Goal: Task Accomplishment & Management: Use online tool/utility

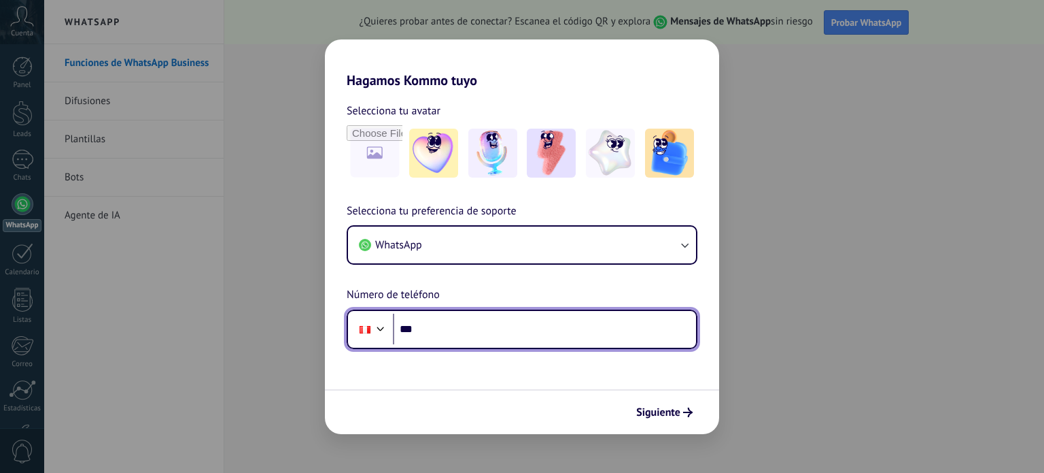
click at [465, 328] on input "***" at bounding box center [544, 328] width 303 height 31
type input "**********"
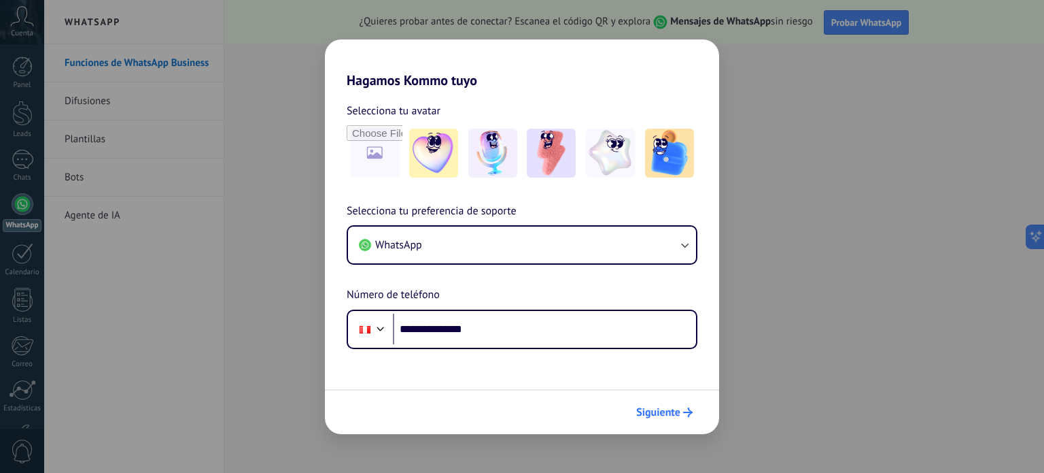
click at [688, 415] on icon "submit" at bounding box center [688, 412] width 10 height 10
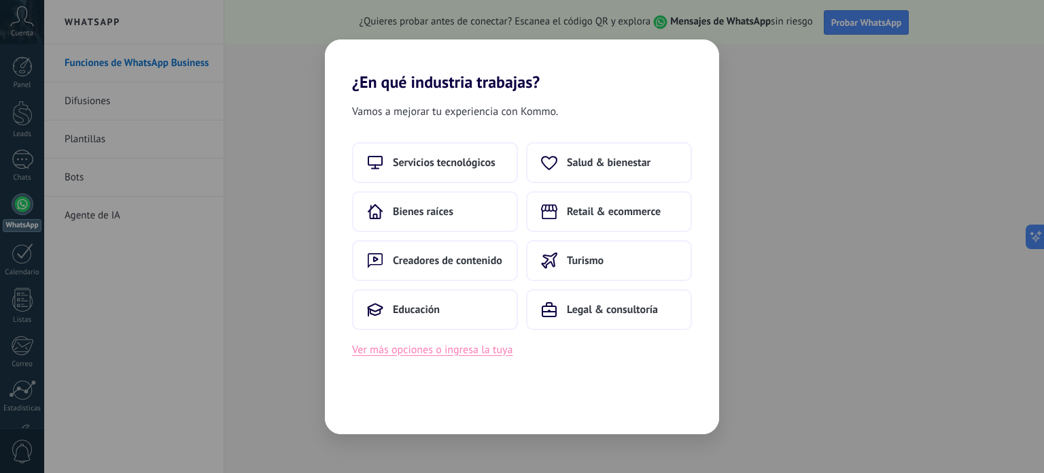
click at [476, 350] on button "Ver más opciones o ingresa la tuya" at bounding box center [432, 350] width 160 height 18
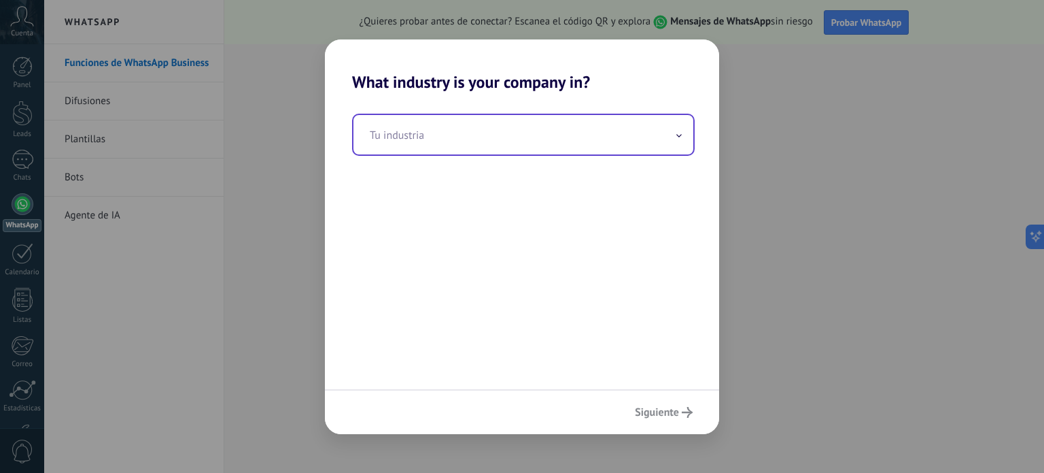
click at [681, 135] on icon at bounding box center [679, 135] width 4 height 2
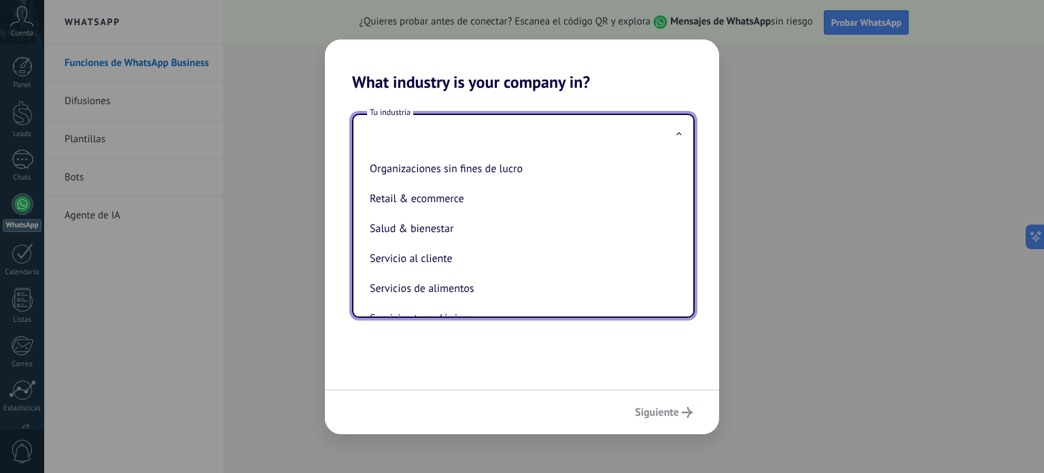
scroll to position [254, 0]
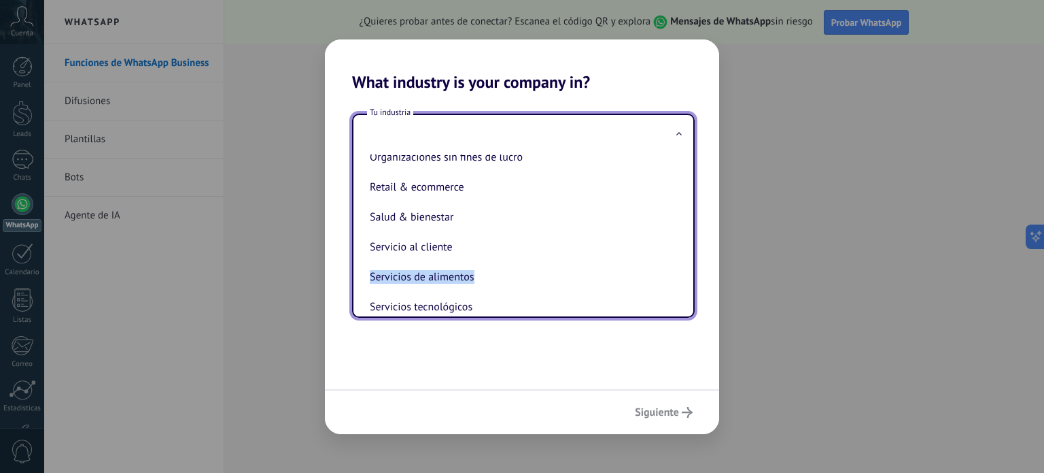
drag, startPoint x: 685, startPoint y: 250, endPoint x: 686, endPoint y: 279, distance: 29.2
click at [686, 277] on div "Automotriz Bienes raíces Creadores de contenido Educación Finanzas & seguros Go…" at bounding box center [524, 235] width 340 height 162
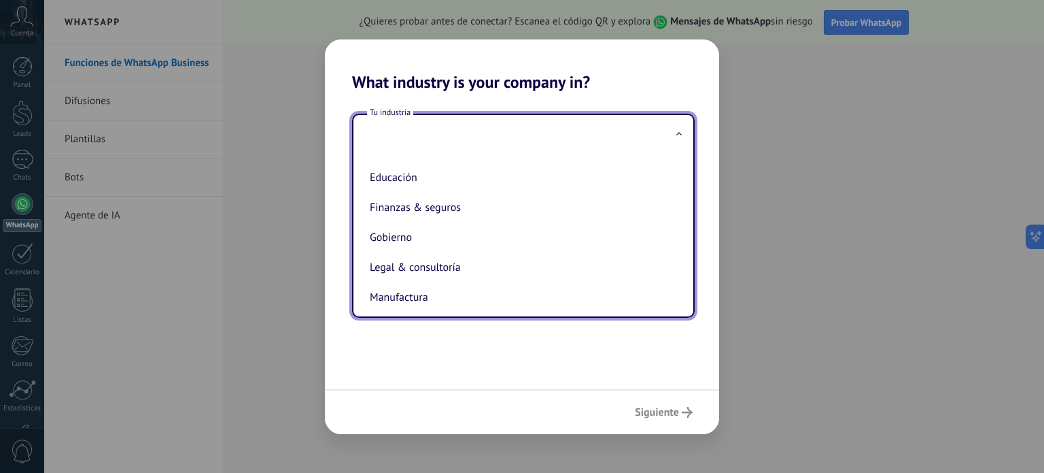
scroll to position [82, 0]
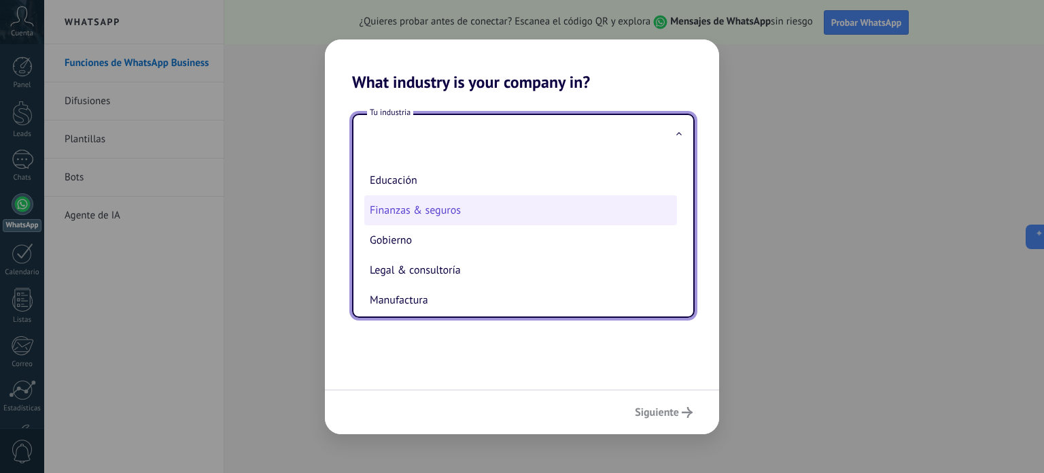
click at [386, 206] on li "Finanzas & seguros" at bounding box center [520, 210] width 313 height 30
type input "**********"
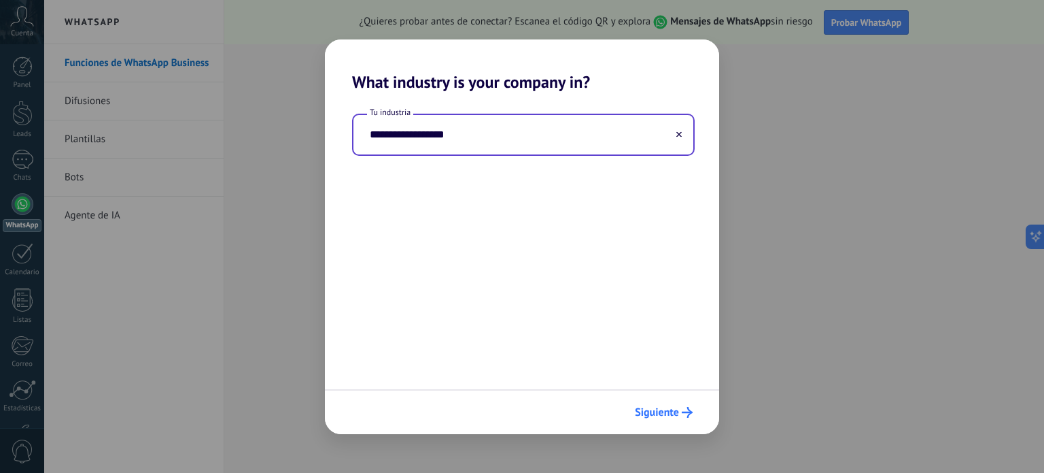
click at [679, 409] on span "Siguiente" at bounding box center [657, 412] width 44 height 10
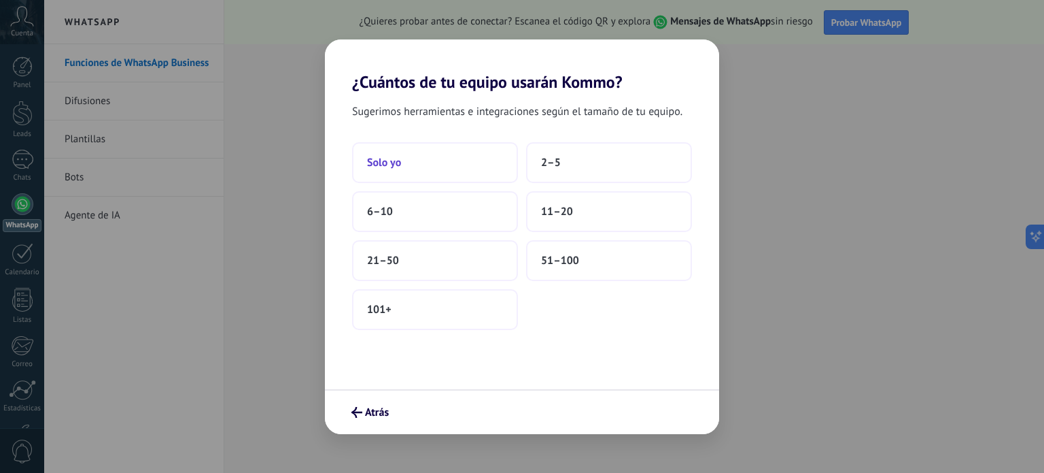
click at [411, 160] on button "Solo yo" at bounding box center [435, 162] width 166 height 41
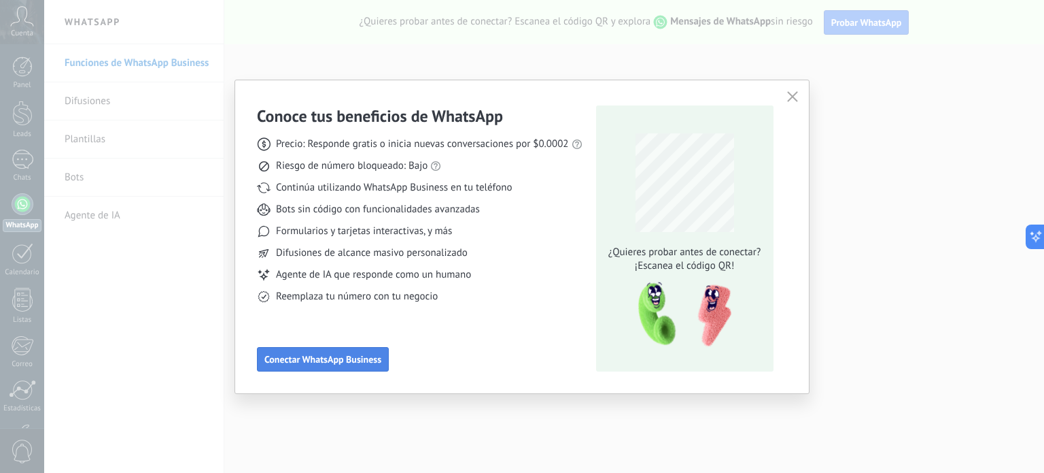
click at [375, 358] on span "Conectar WhatsApp Business" at bounding box center [323, 359] width 117 height 10
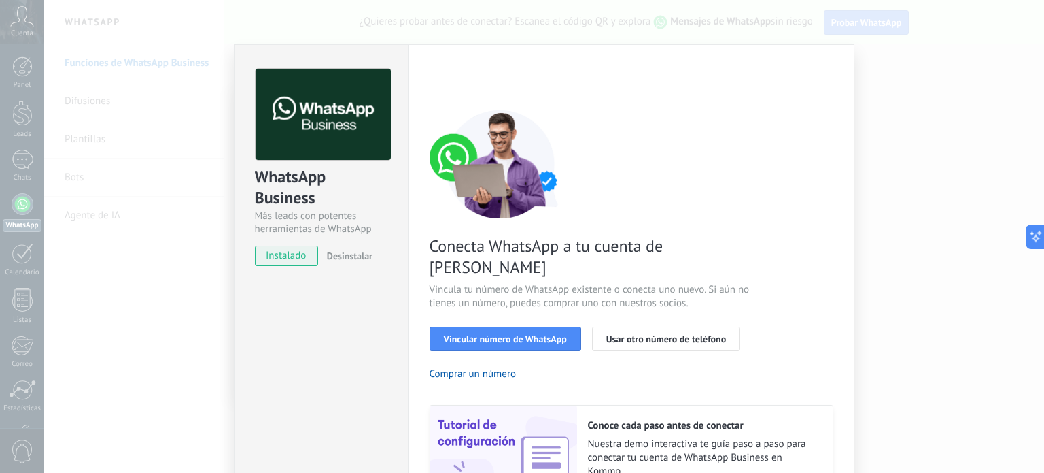
click at [760, 254] on div "Conecta WhatsApp a tu cuenta de Kommo Vincula tu número de WhatsApp existente o…" at bounding box center [632, 311] width 404 height 404
click at [883, 79] on div "WhatsApp Business Más leads con potentes herramientas de WhatsApp instalado Des…" at bounding box center [544, 236] width 1000 height 473
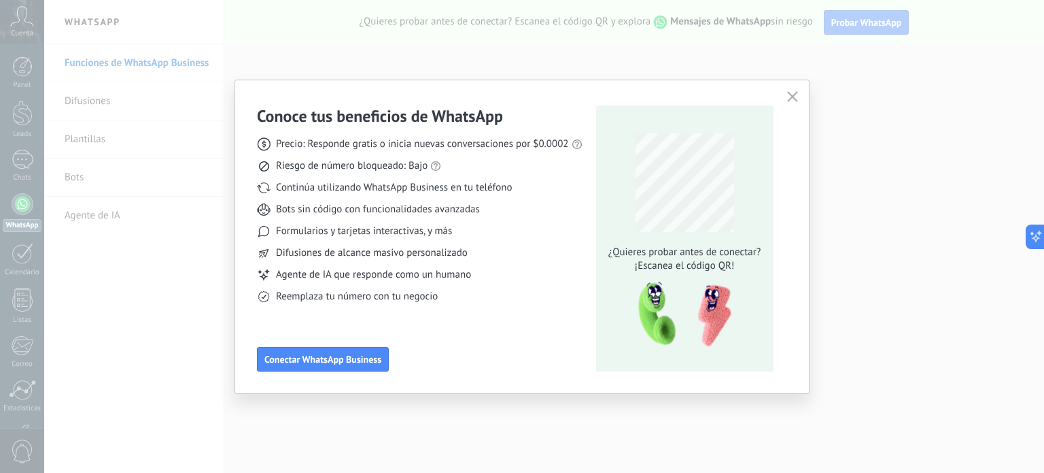
click at [790, 100] on icon "button" at bounding box center [792, 96] width 11 height 11
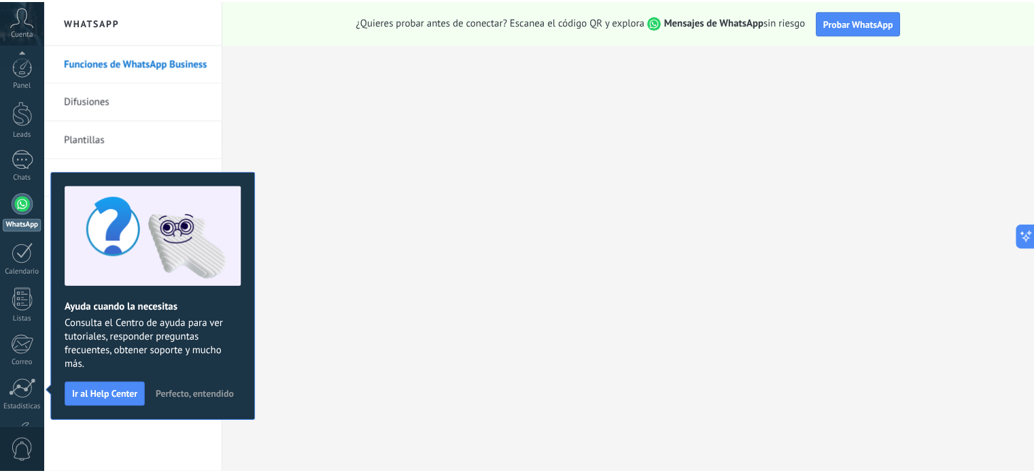
scroll to position [92, 0]
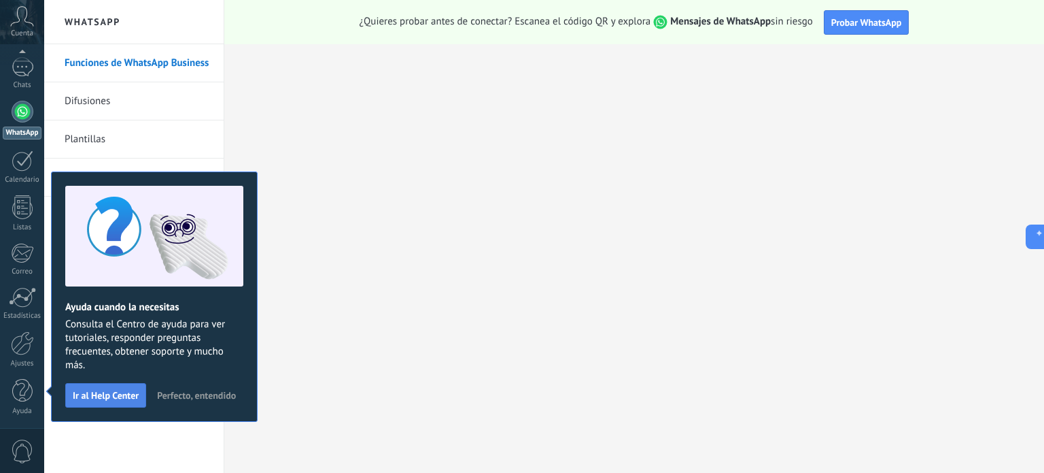
click at [128, 391] on span "Ir al Help Center" at bounding box center [106, 395] width 66 height 10
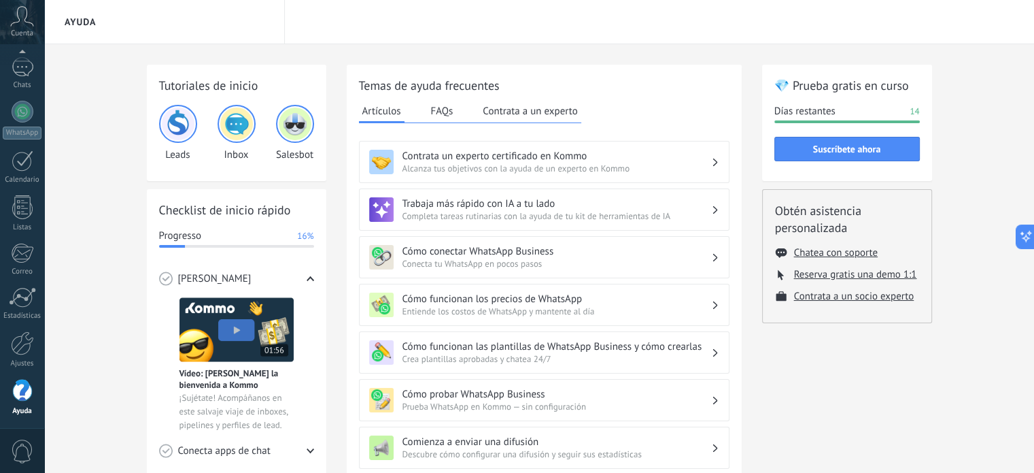
click at [749, 247] on div "Tutoriales de inicio Leads Inbox Salesbot Checklist de inicio rápido Progresso …" at bounding box center [539, 443] width 785 height 756
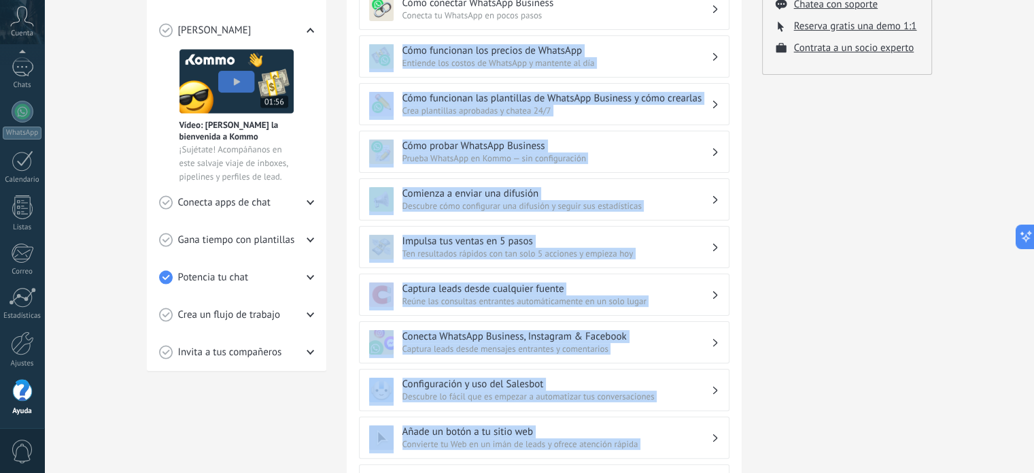
scroll to position [272, 0]
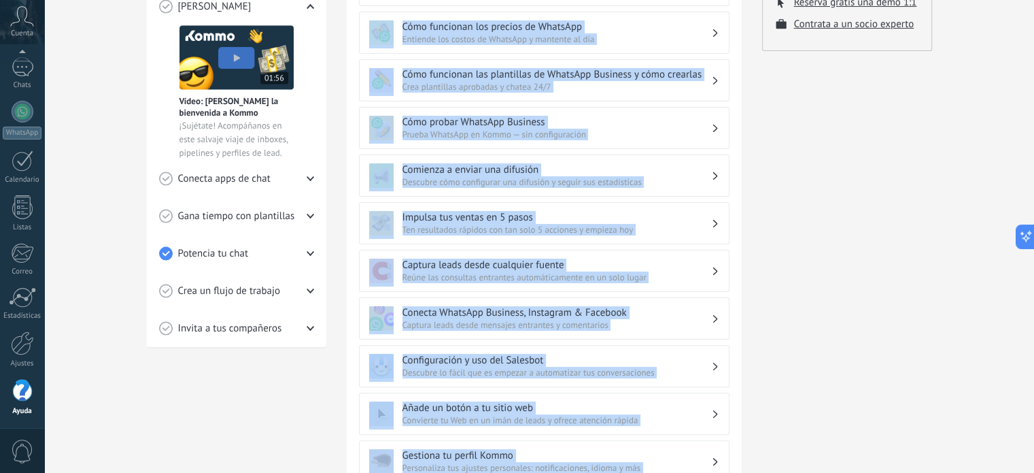
click at [749, 247] on div "Tutoriales de inicio Leads Inbox Salesbot Checklist de inicio rápido Progresso …" at bounding box center [539, 171] width 785 height 756
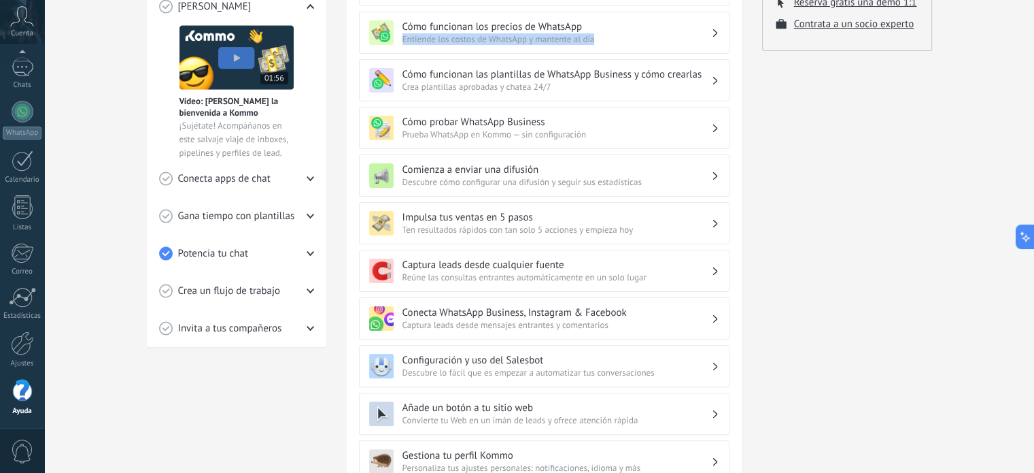
click at [711, 30] on div "Cómo funcionan los precios de WhatsApp Entiende los costos de WhatsApp y manten…" at bounding box center [544, 32] width 350 height 24
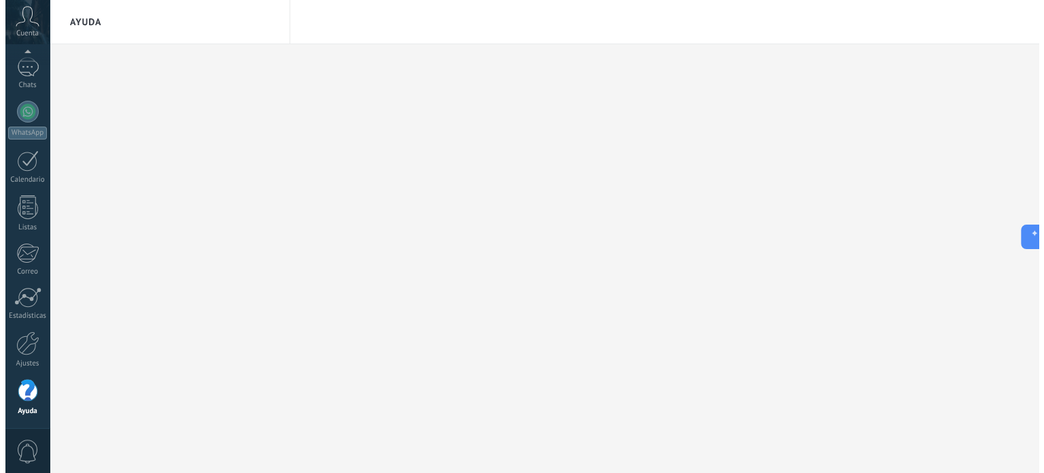
scroll to position [0, 0]
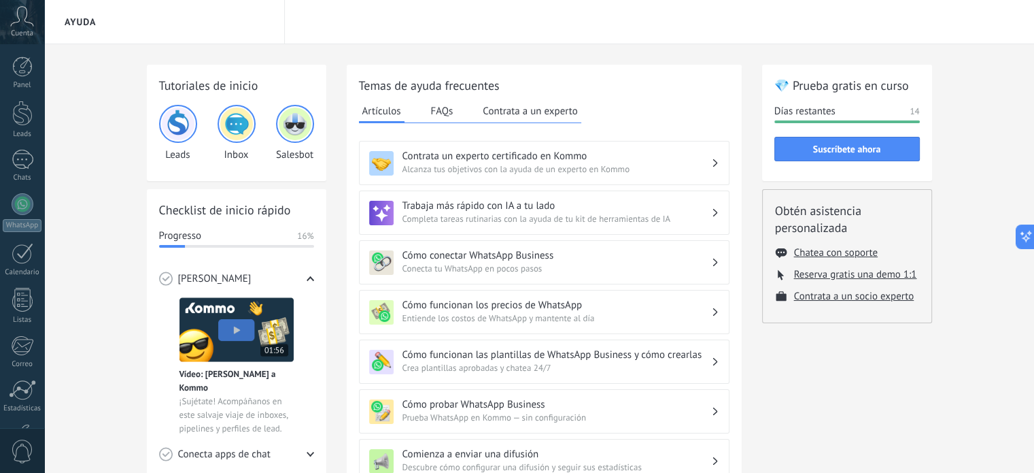
click at [527, 320] on span "Entiende los costos de WhatsApp y mantente al día" at bounding box center [557, 318] width 309 height 14
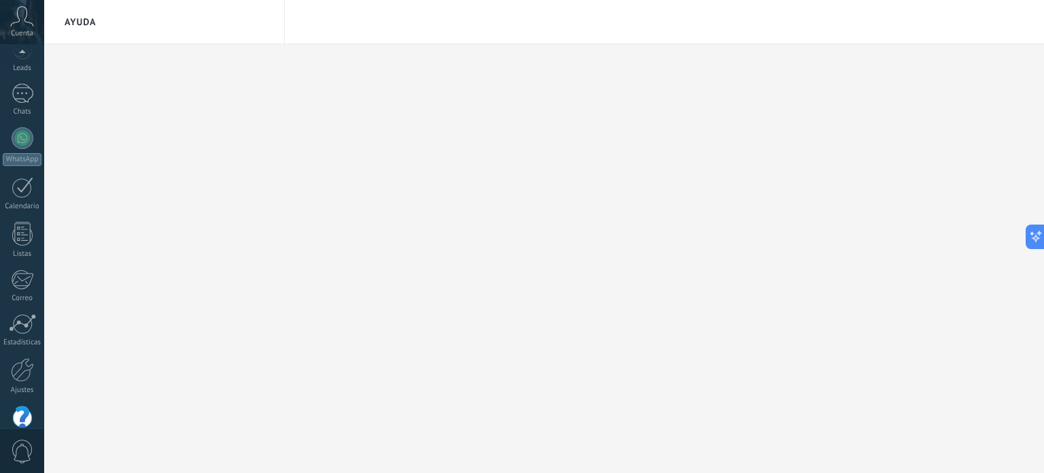
scroll to position [92, 0]
click at [20, 120] on div at bounding box center [23, 112] width 22 height 22
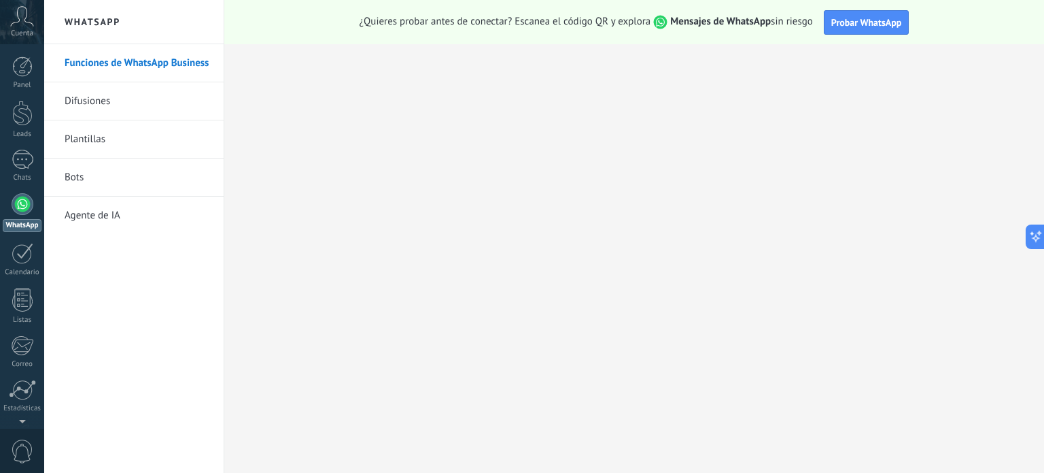
click at [135, 105] on link "Difusiones" at bounding box center [138, 101] width 146 height 38
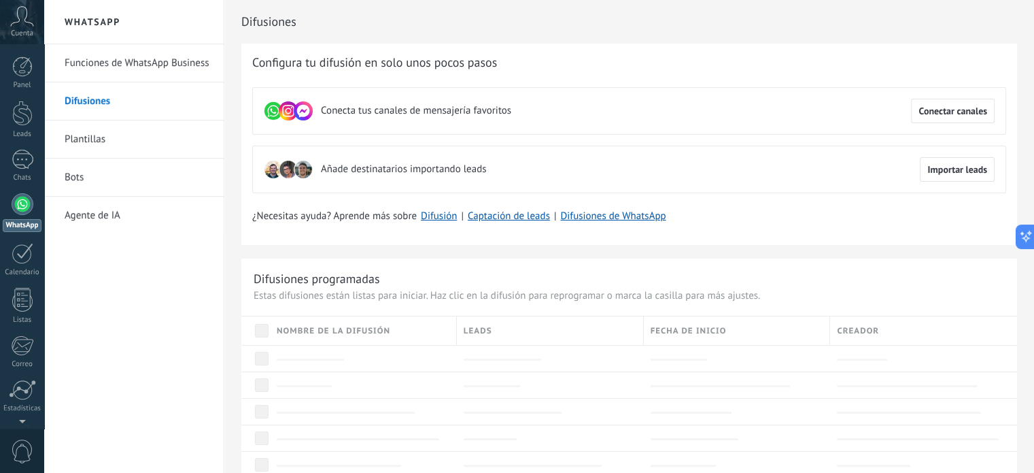
click at [93, 135] on link "Plantillas" at bounding box center [138, 139] width 146 height 38
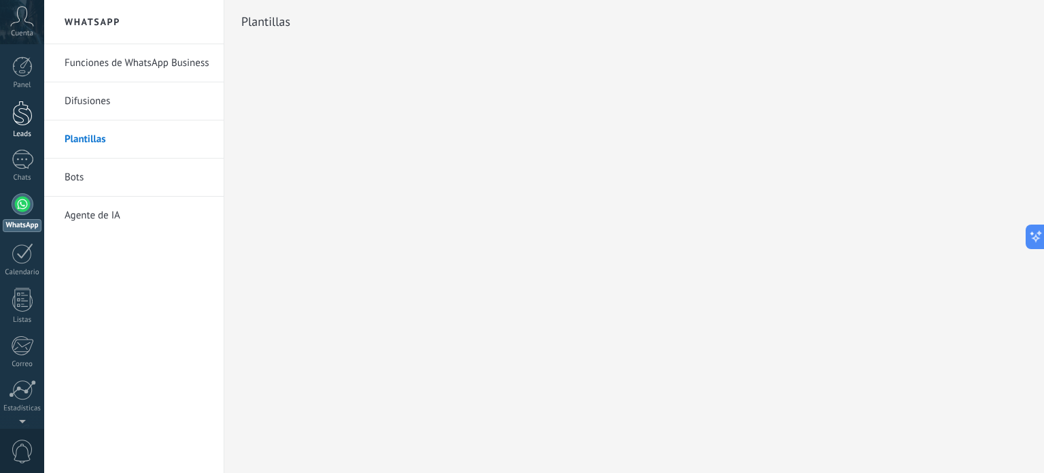
click at [22, 124] on div at bounding box center [22, 113] width 20 height 25
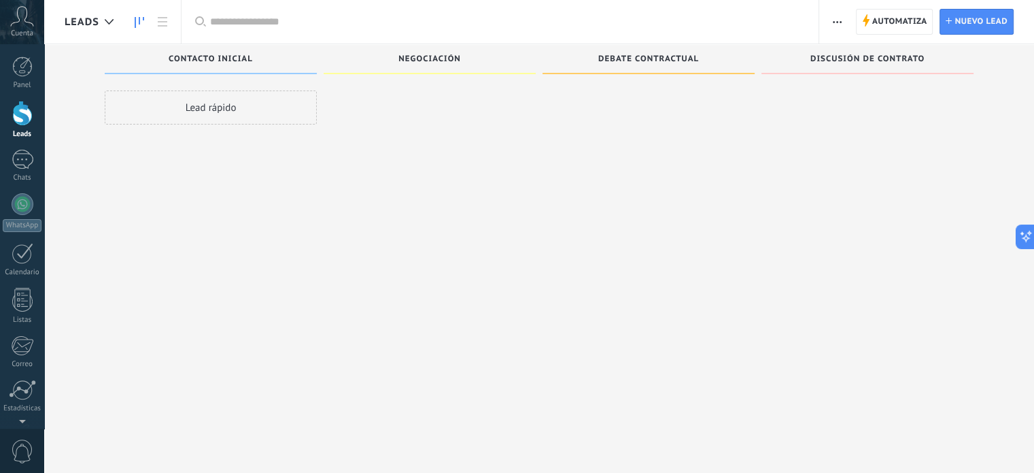
click at [267, 112] on div "Lead rápido" at bounding box center [211, 107] width 212 height 34
click at [439, 57] on span "Negociación" at bounding box center [429, 59] width 63 height 10
drag, startPoint x: 577, startPoint y: 86, endPoint x: 476, endPoint y: 103, distance: 102.7
click at [526, 97] on div "Leads Entrantes Contacto inicial Lead rápido Negociación Debate contractual Dis…" at bounding box center [550, 214] width 970 height 341
click at [35, 160] on link "Chats" at bounding box center [22, 166] width 44 height 33
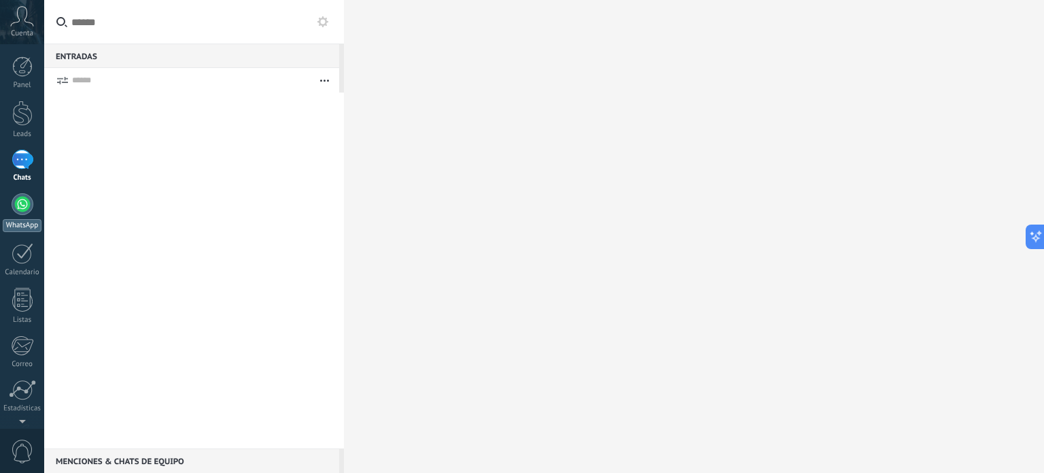
click at [20, 210] on div at bounding box center [23, 204] width 22 height 22
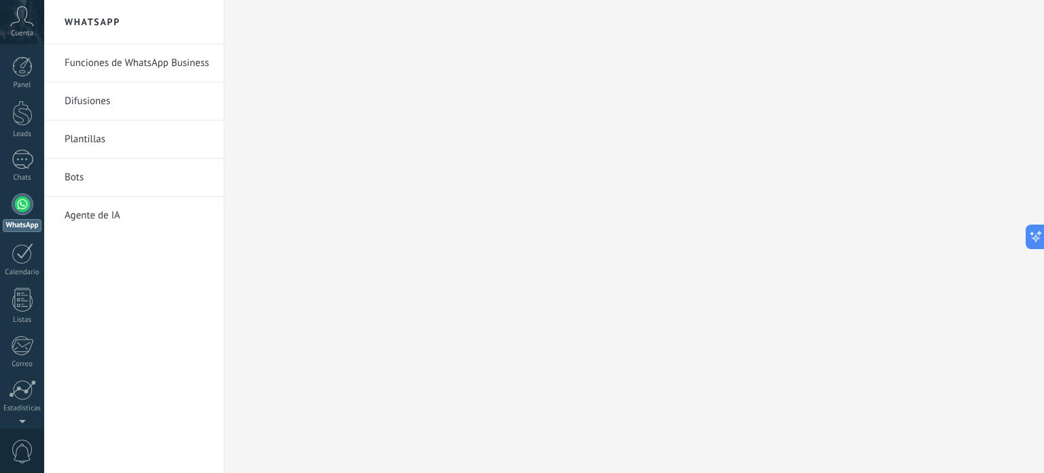
click at [21, 203] on div at bounding box center [23, 204] width 22 height 22
click at [157, 65] on link "Funciones de WhatsApp Business" at bounding box center [138, 63] width 146 height 38
click at [256, 171] on div at bounding box center [634, 236] width 820 height 473
click at [22, 35] on span "Cuenta" at bounding box center [22, 33] width 22 height 9
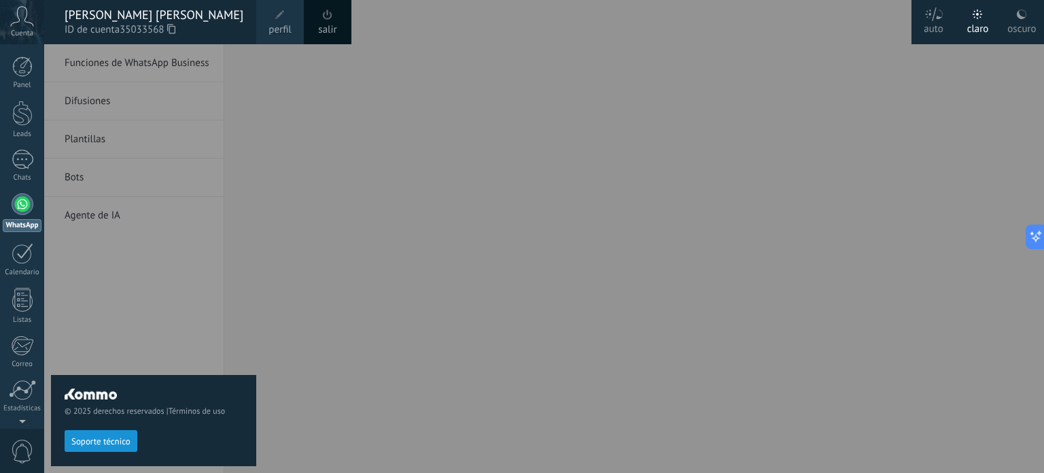
click at [593, 290] on div at bounding box center [566, 236] width 1044 height 473
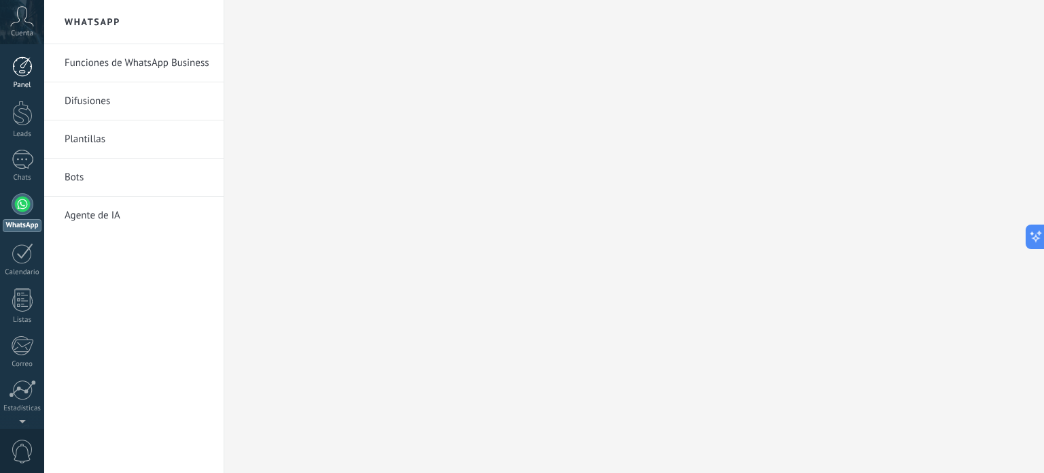
click at [27, 70] on div at bounding box center [22, 66] width 20 height 20
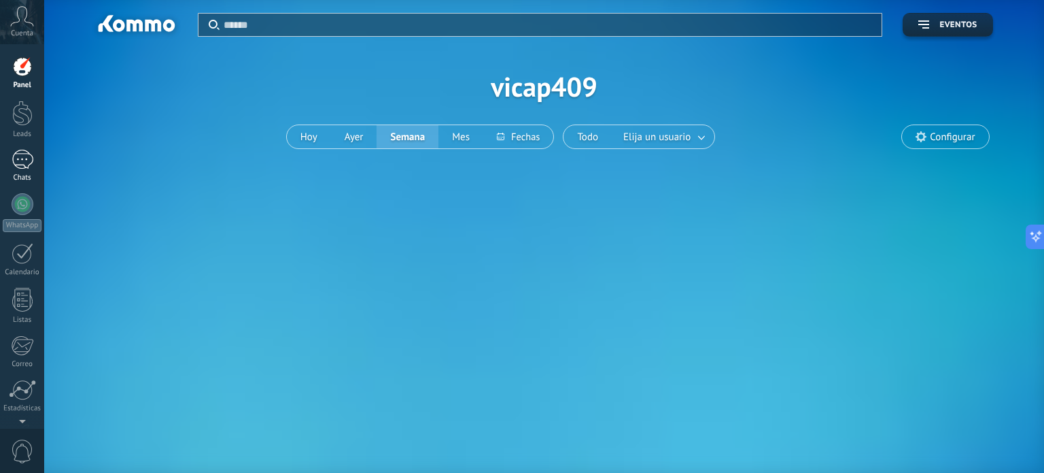
click at [30, 178] on div "Chats" at bounding box center [22, 177] width 39 height 9
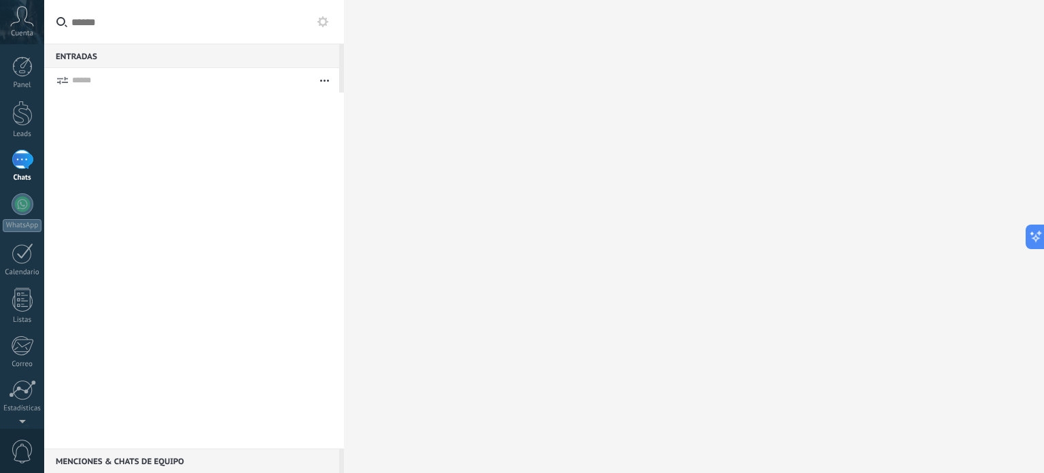
click at [28, 29] on span "Cuenta" at bounding box center [22, 33] width 22 height 9
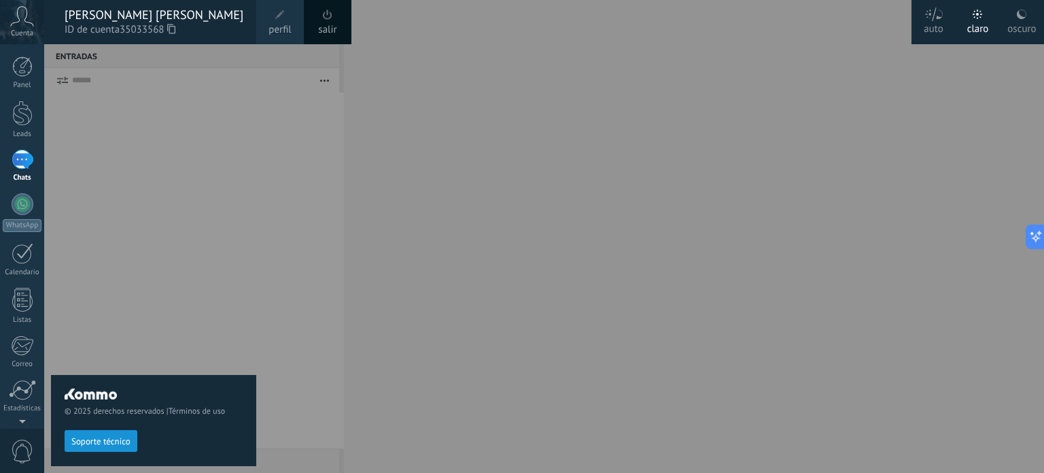
click at [327, 20] on span at bounding box center [327, 14] width 15 height 15
